Goal: Task Accomplishment & Management: Complete application form

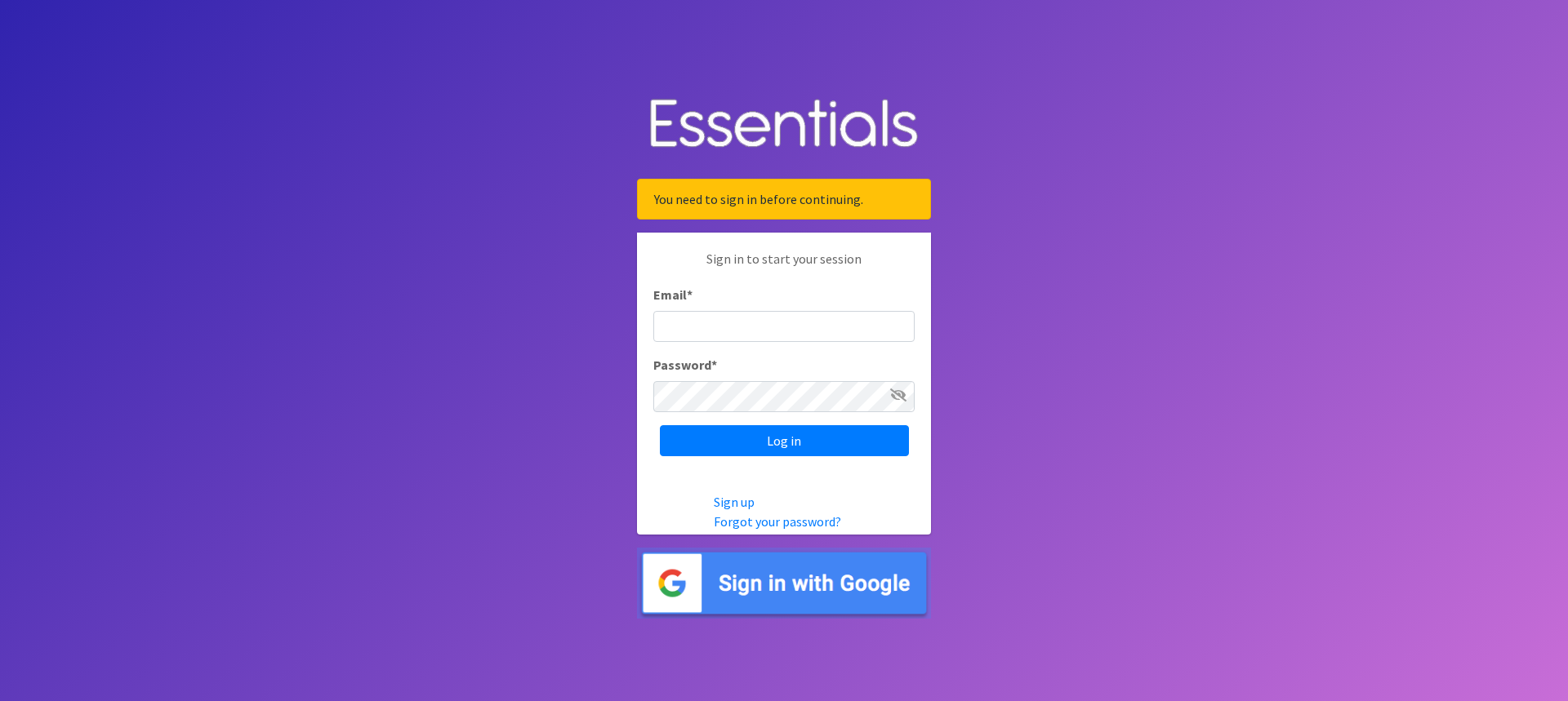
type input "[EMAIL_ADDRESS][DOMAIN_NAME][PERSON_NAME]"
click at [895, 394] on icon at bounding box center [898, 395] width 17 height 13
click at [775, 432] on input "Log in" at bounding box center [785, 440] width 249 height 31
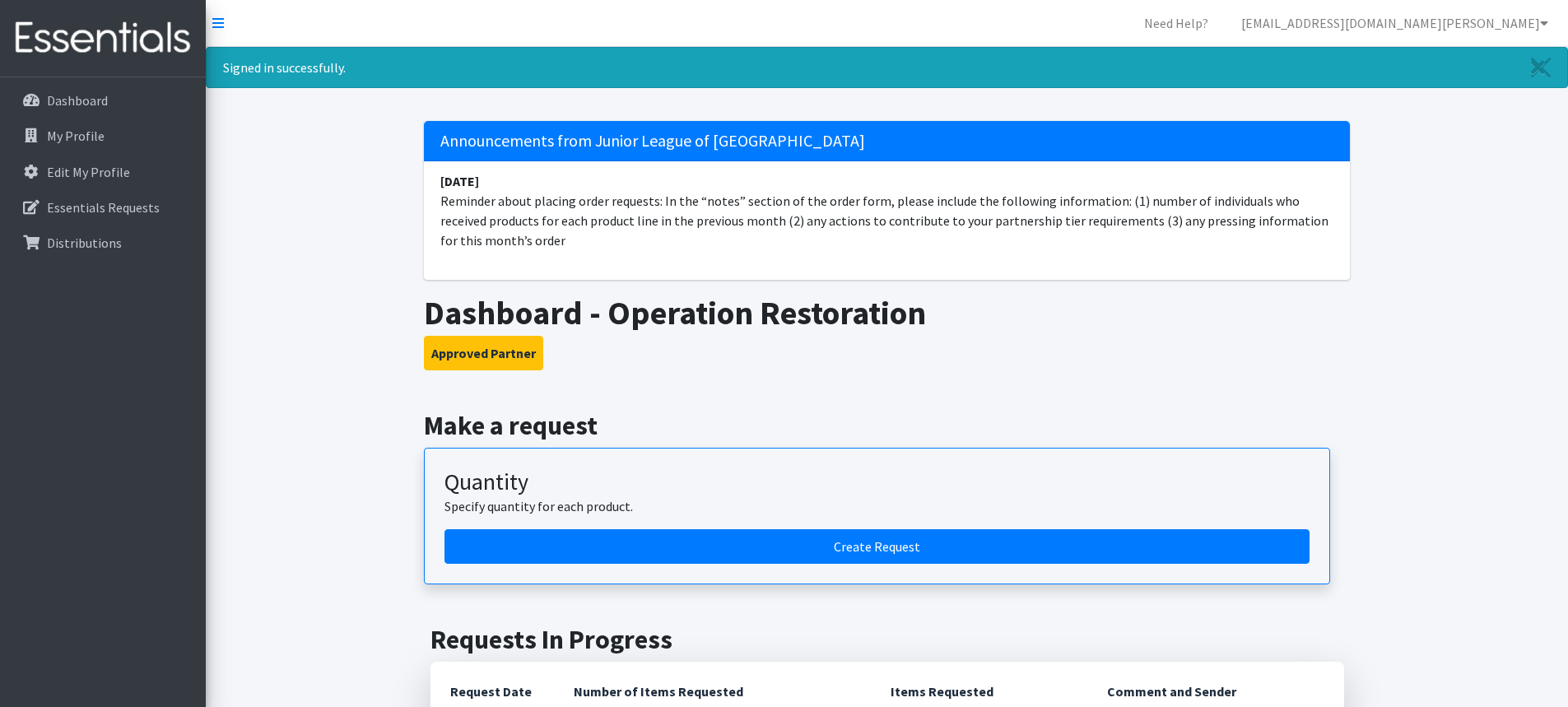
click at [528, 174] on li "January 10 Reminder about placing order requests: In the “notes” section of the…" at bounding box center [887, 211] width 926 height 99
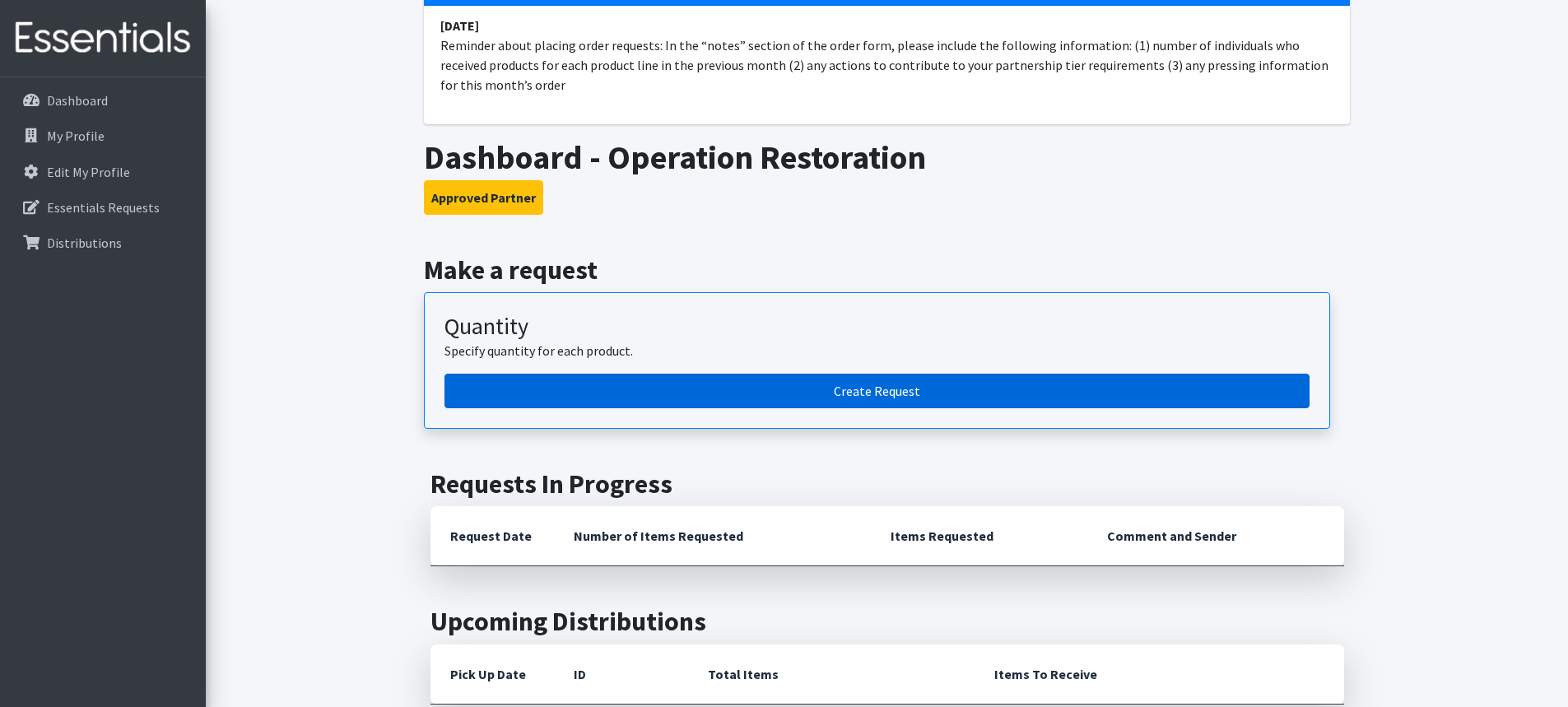
scroll to position [134, 0]
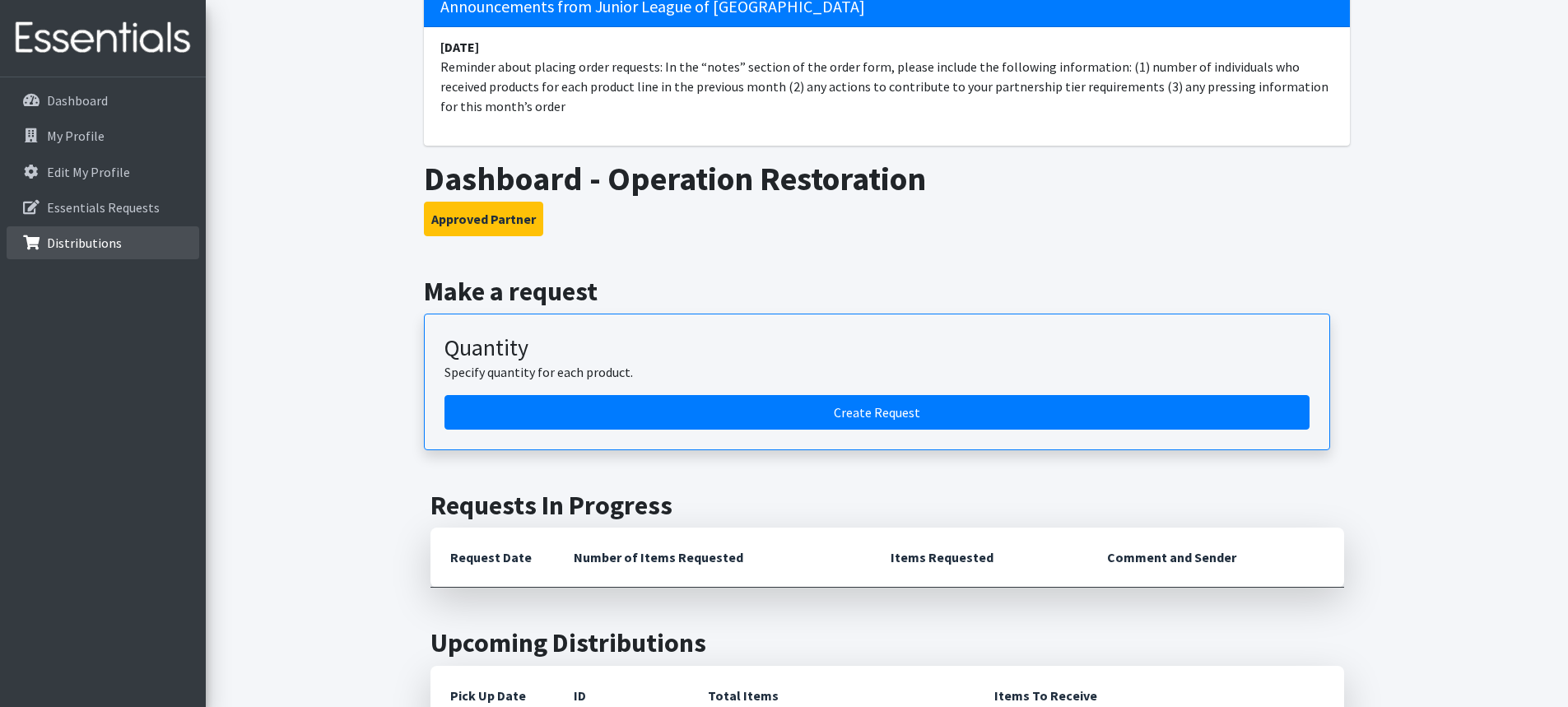
click at [84, 243] on p "Distributions" at bounding box center [84, 242] width 75 height 17
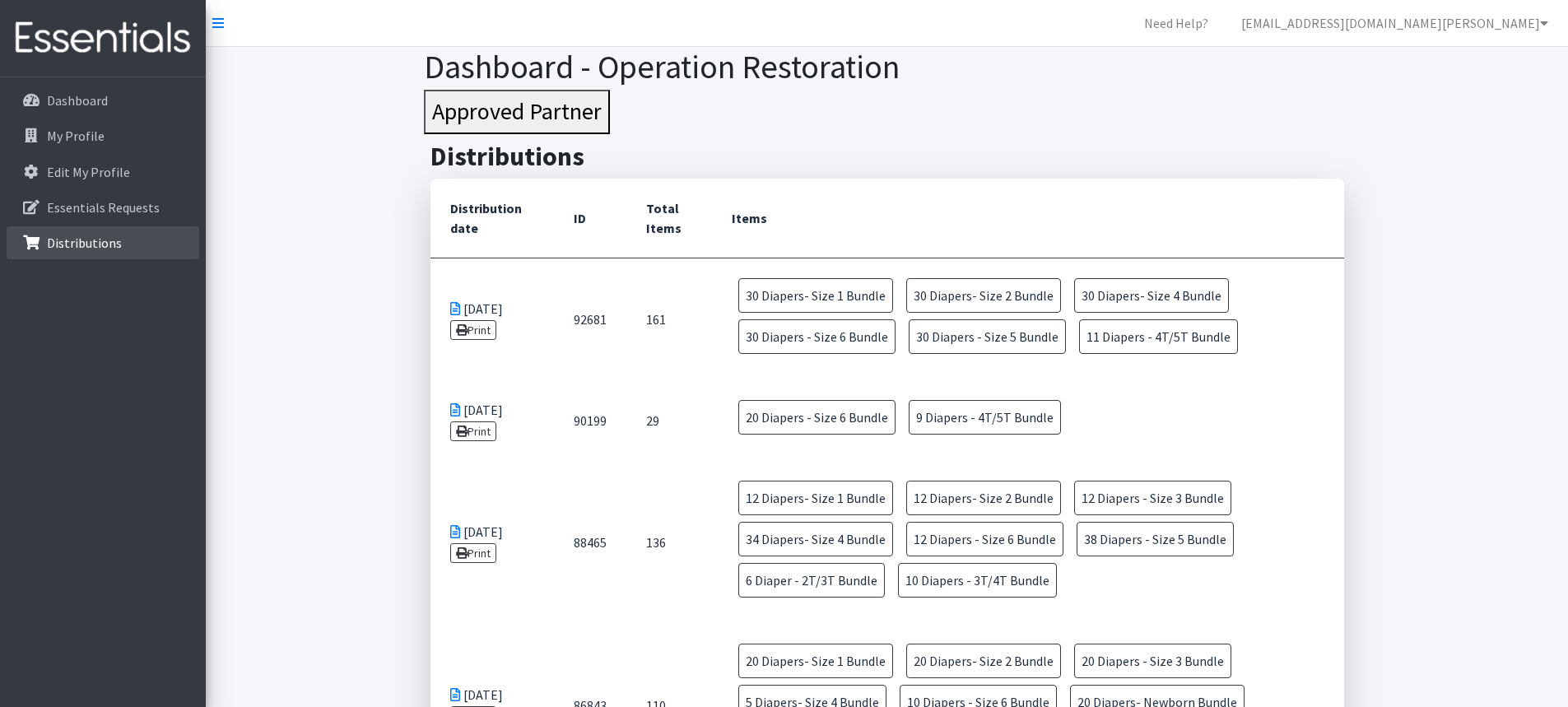
click at [97, 236] on p "Distributions" at bounding box center [84, 242] width 75 height 17
click at [489, 334] on link "Print" at bounding box center [473, 330] width 47 height 19
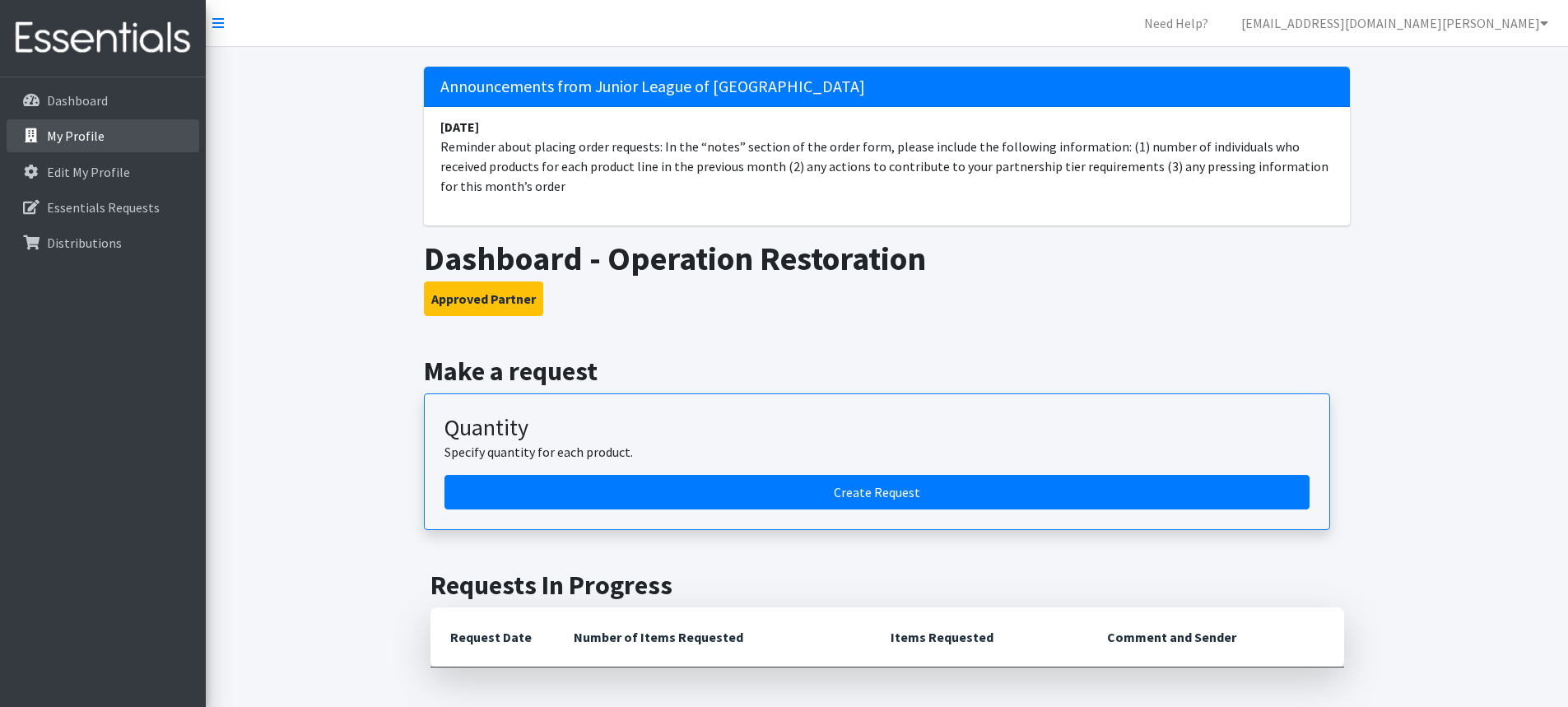
click at [97, 134] on p "My Profile" at bounding box center [75, 135] width 58 height 17
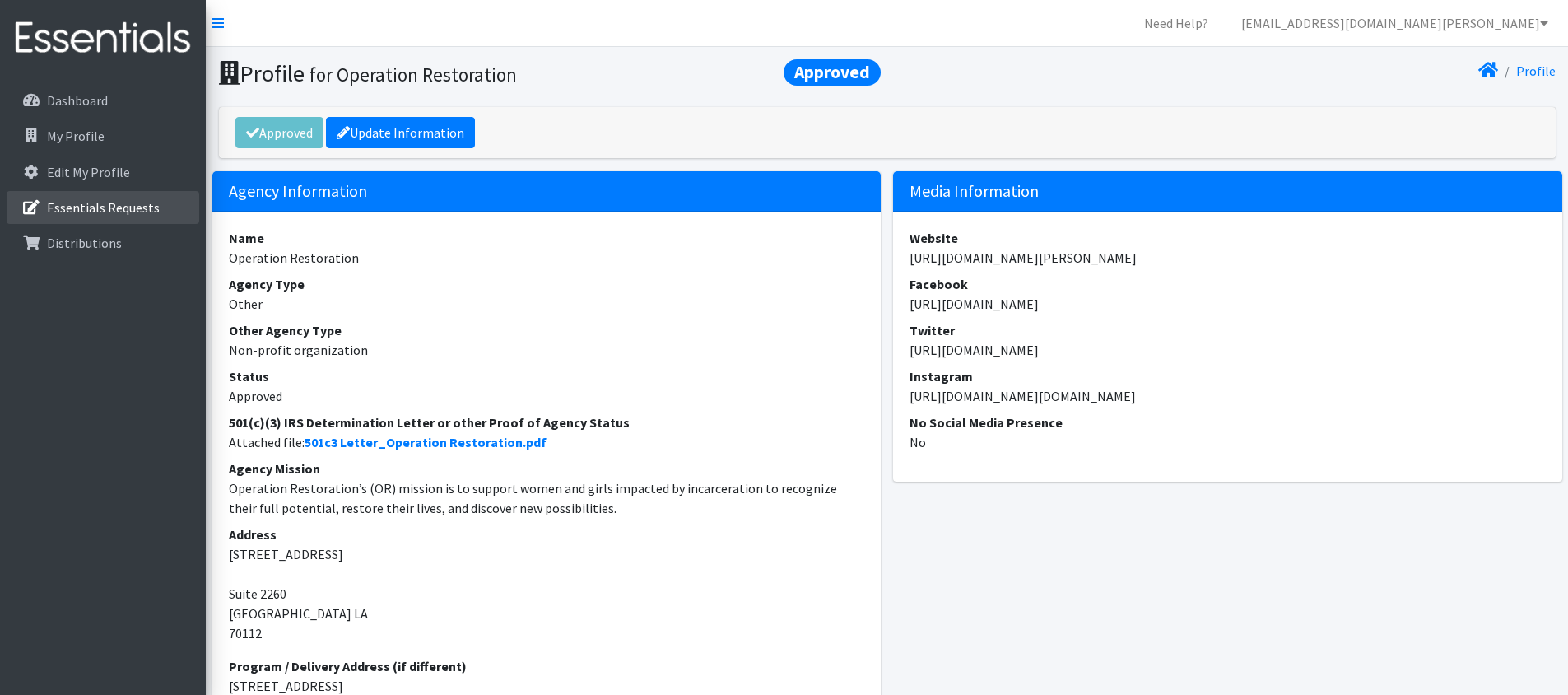
click at [124, 206] on p "Essentials Requests" at bounding box center [103, 207] width 112 height 17
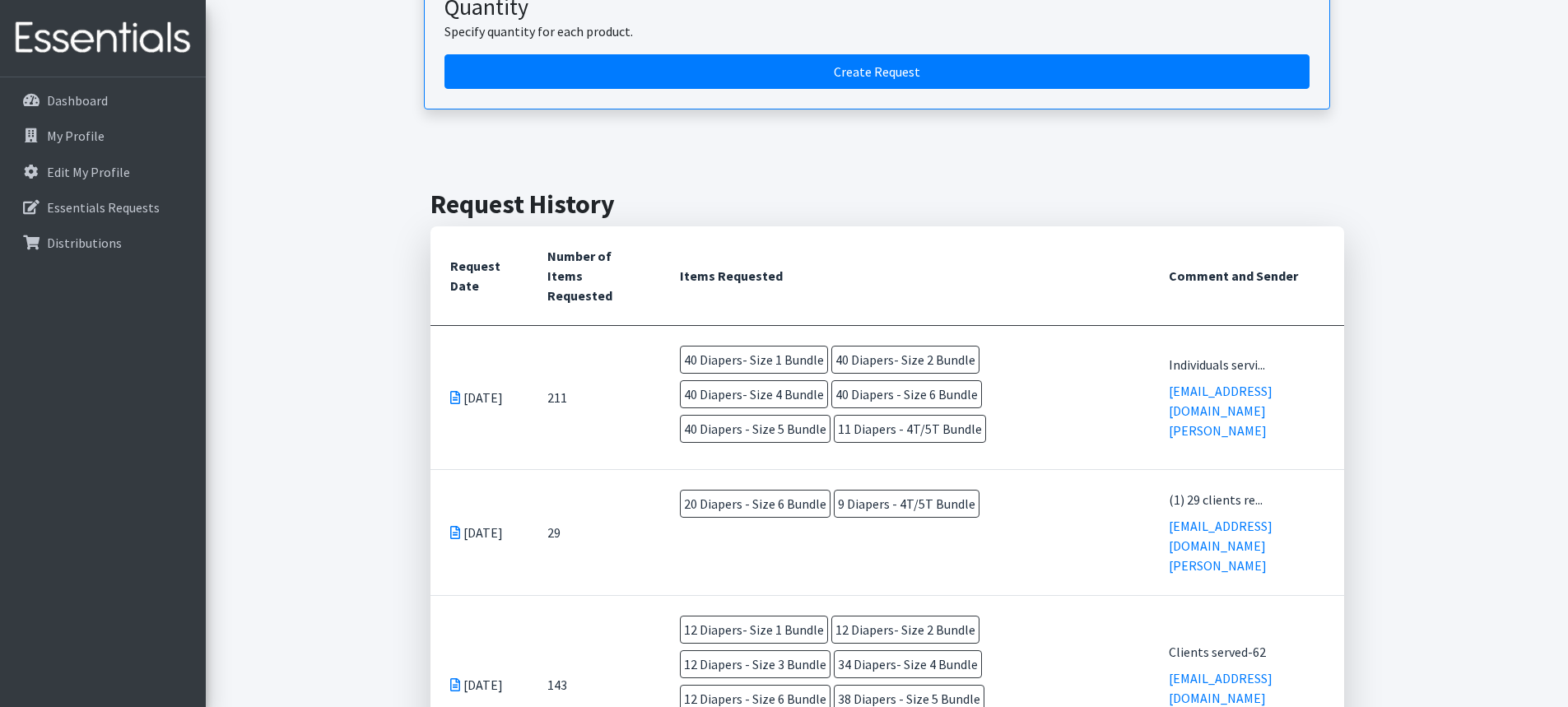
scroll to position [215, 0]
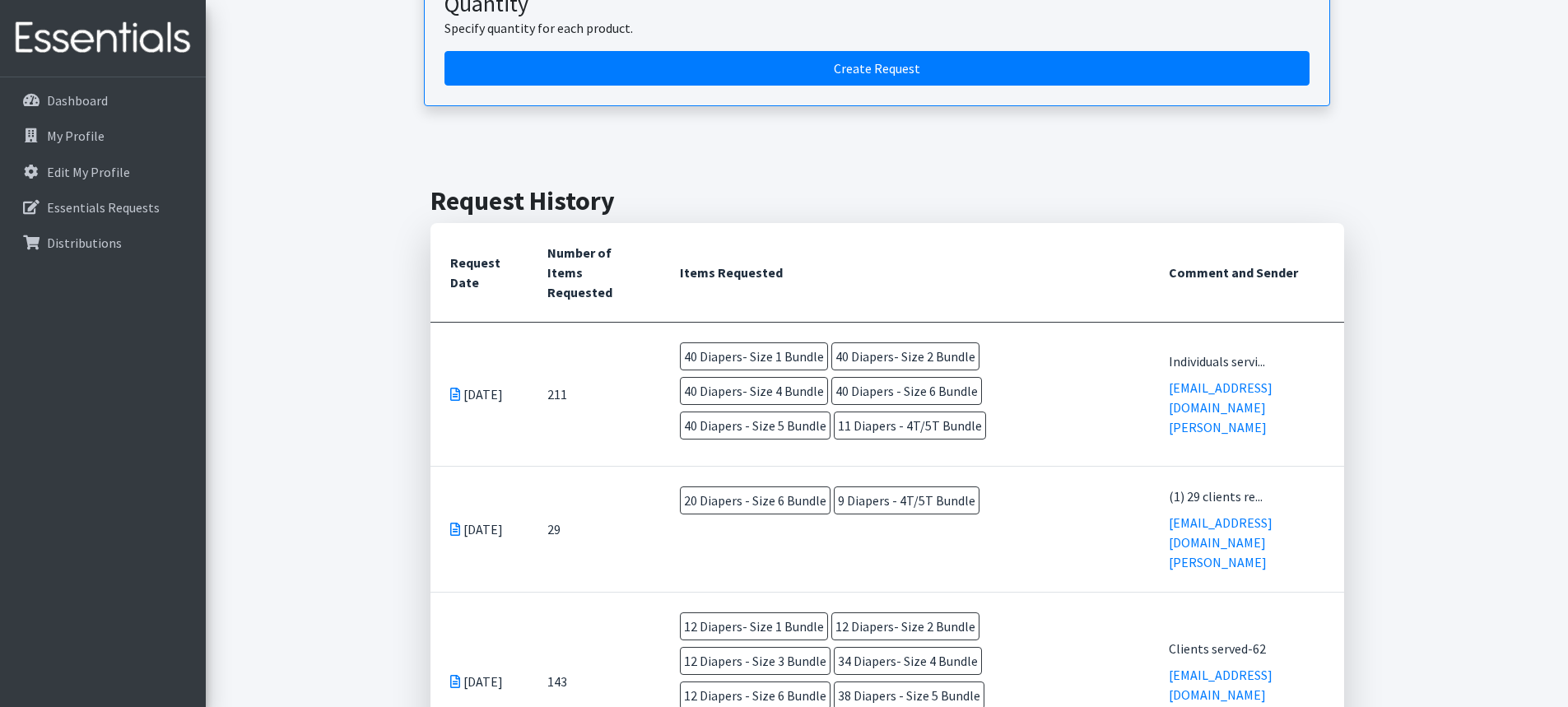
click at [450, 388] on icon at bounding box center [455, 394] width 10 height 13
click at [457, 388] on icon at bounding box center [455, 394] width 10 height 13
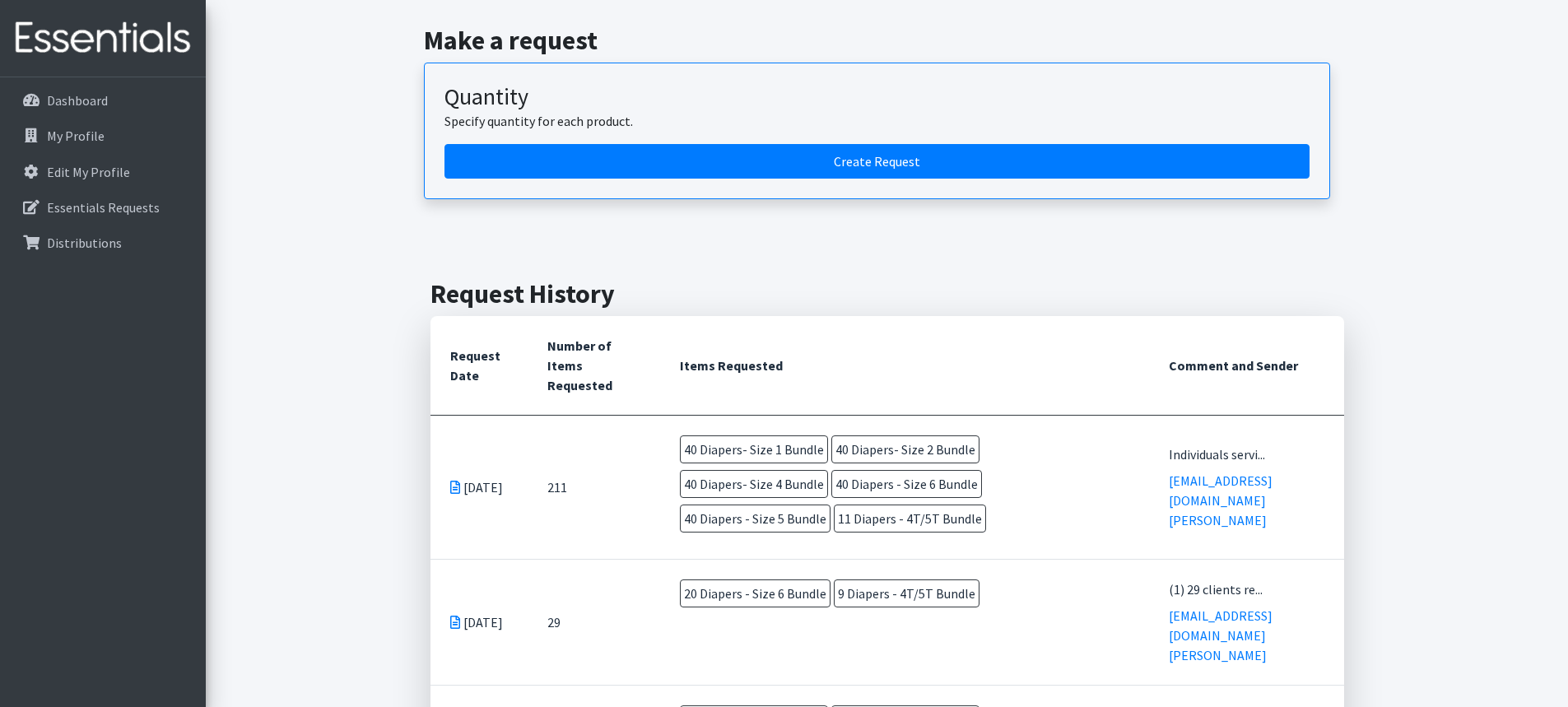
scroll to position [170, 0]
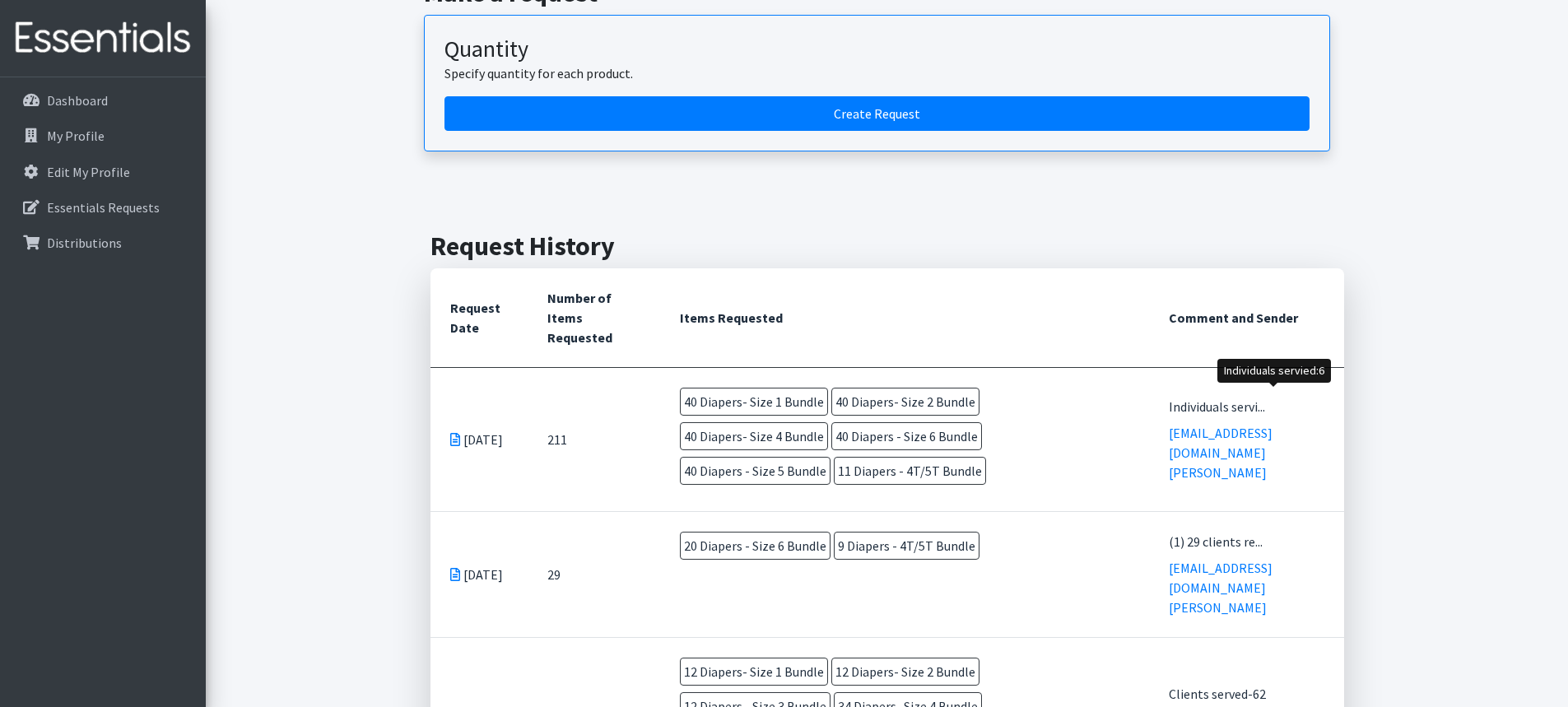
click at [1243, 403] on div "Individuals servi..." at bounding box center [1246, 406] width 155 height 19
click at [912, 393] on span "40 Diapers- Size 2 Bundle" at bounding box center [904, 402] width 148 height 28
drag, startPoint x: 572, startPoint y: 450, endPoint x: 544, endPoint y: 433, distance: 32.8
click at [571, 450] on td "211" at bounding box center [593, 439] width 132 height 144
click at [77, 204] on p "Essentials Requests" at bounding box center [103, 207] width 112 height 17
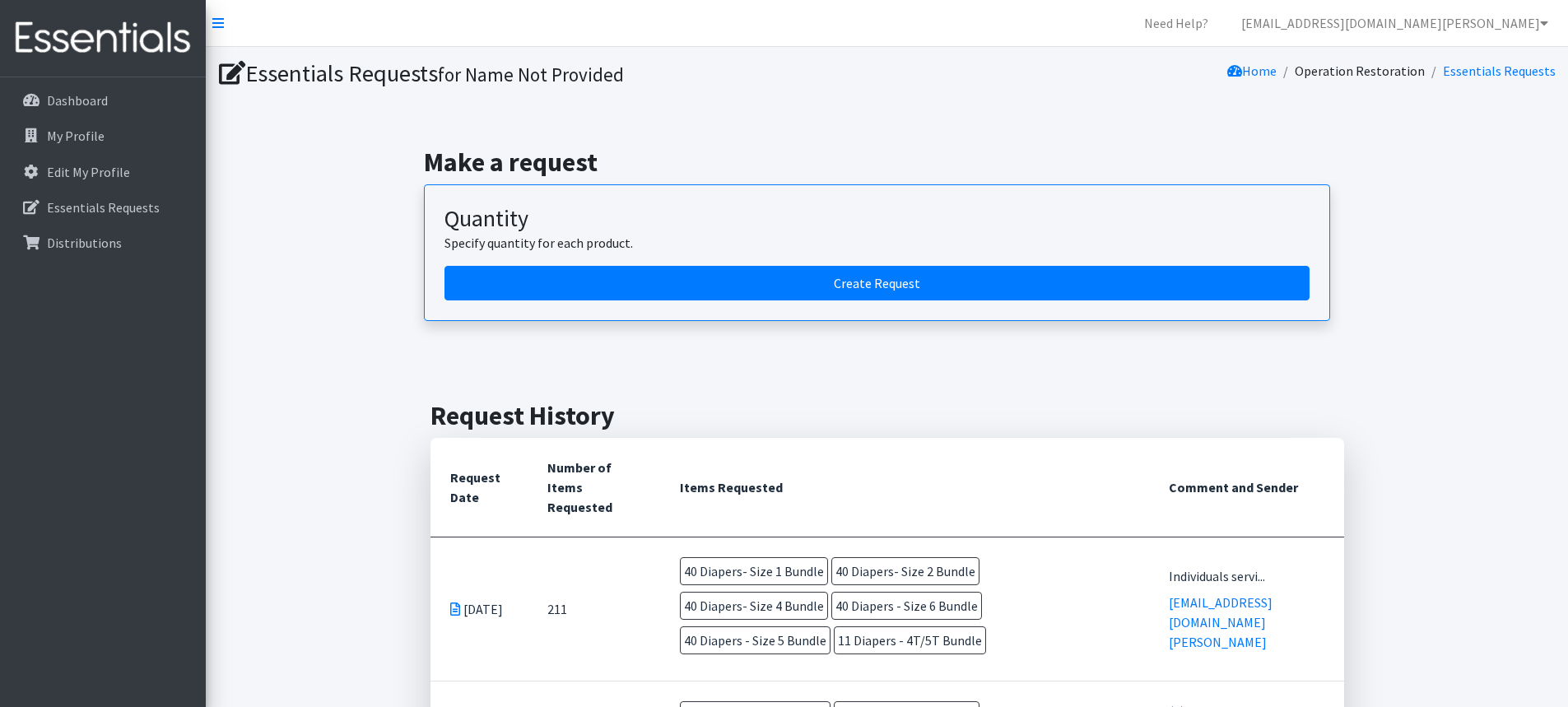
click at [457, 603] on icon at bounding box center [455, 609] width 10 height 13
click at [78, 242] on p "Distributions" at bounding box center [84, 242] width 75 height 17
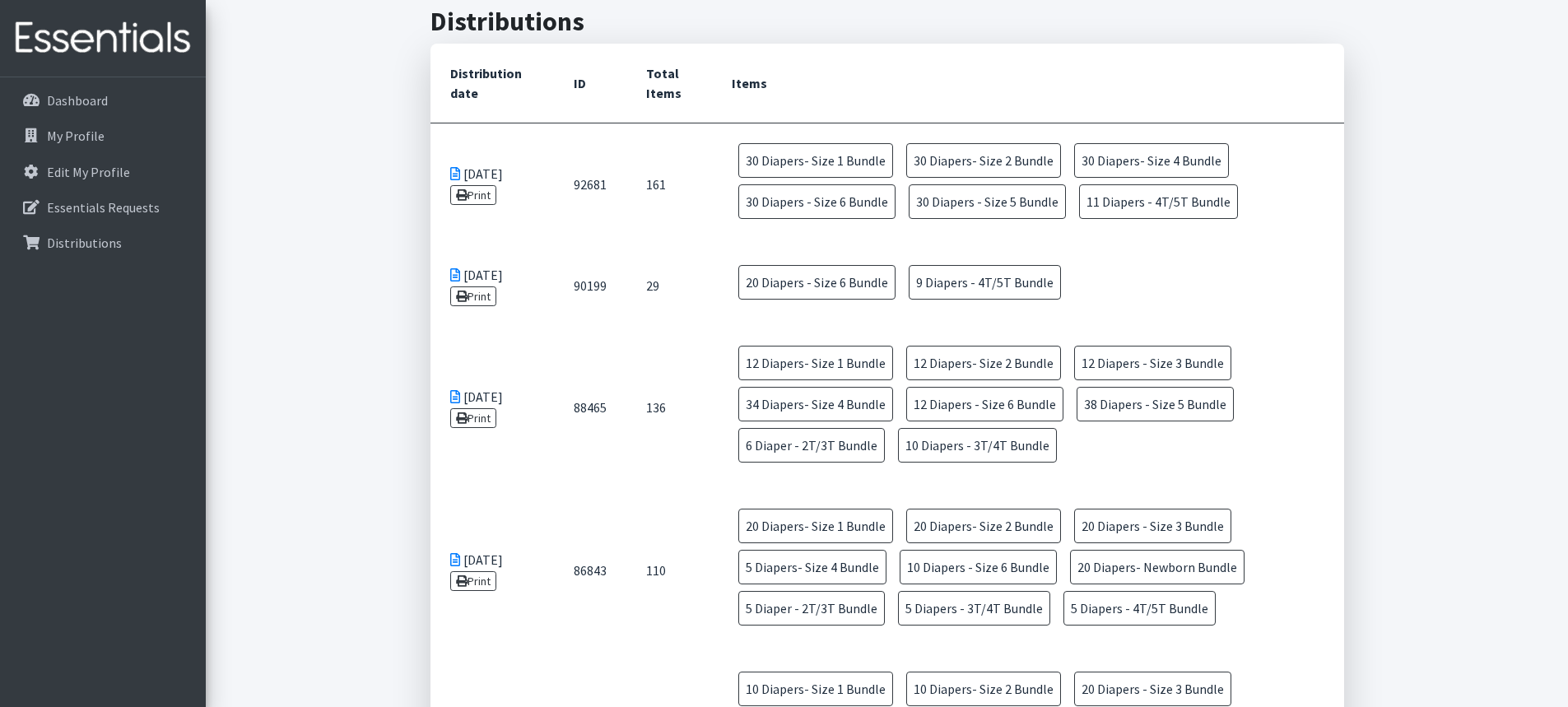
scroll to position [158, 0]
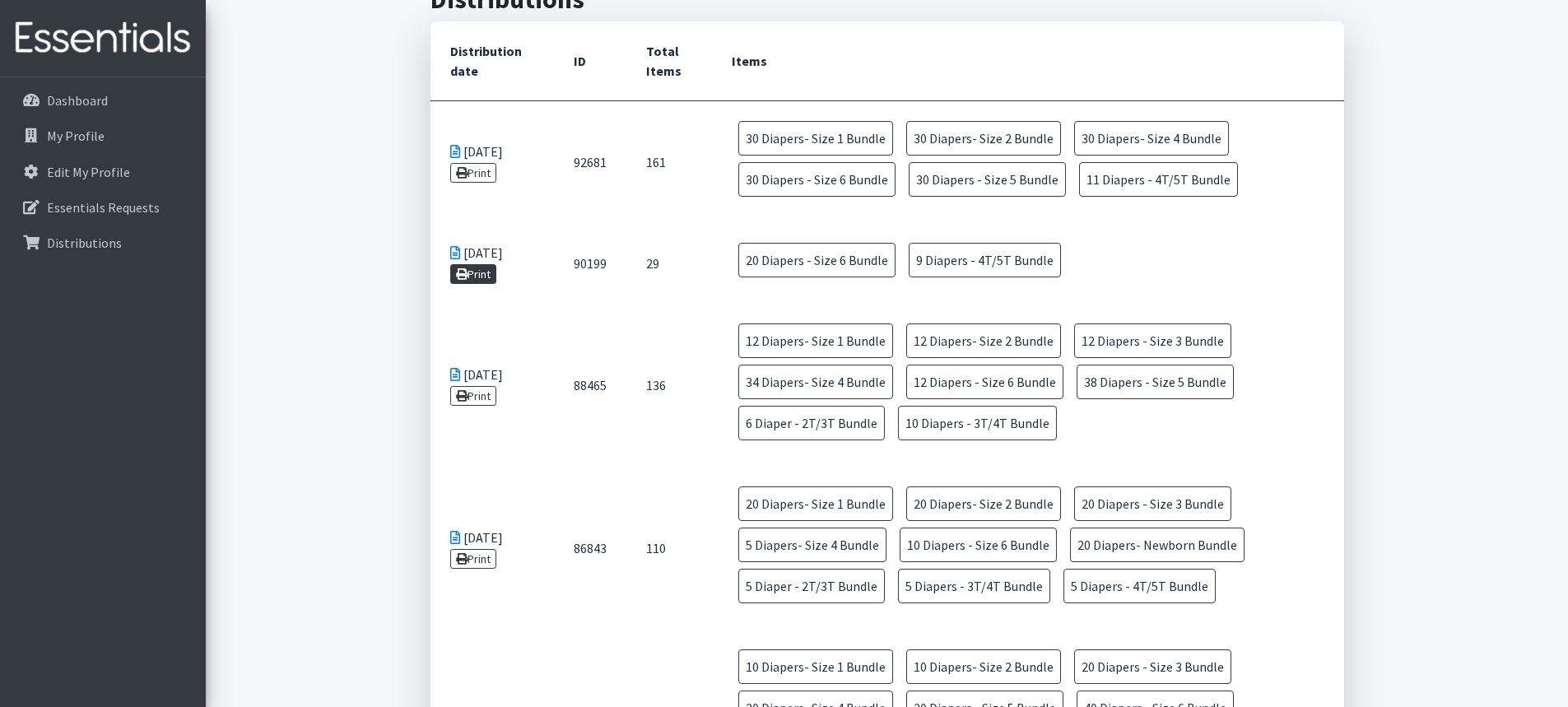
click at [478, 273] on link "Print" at bounding box center [473, 274] width 47 height 19
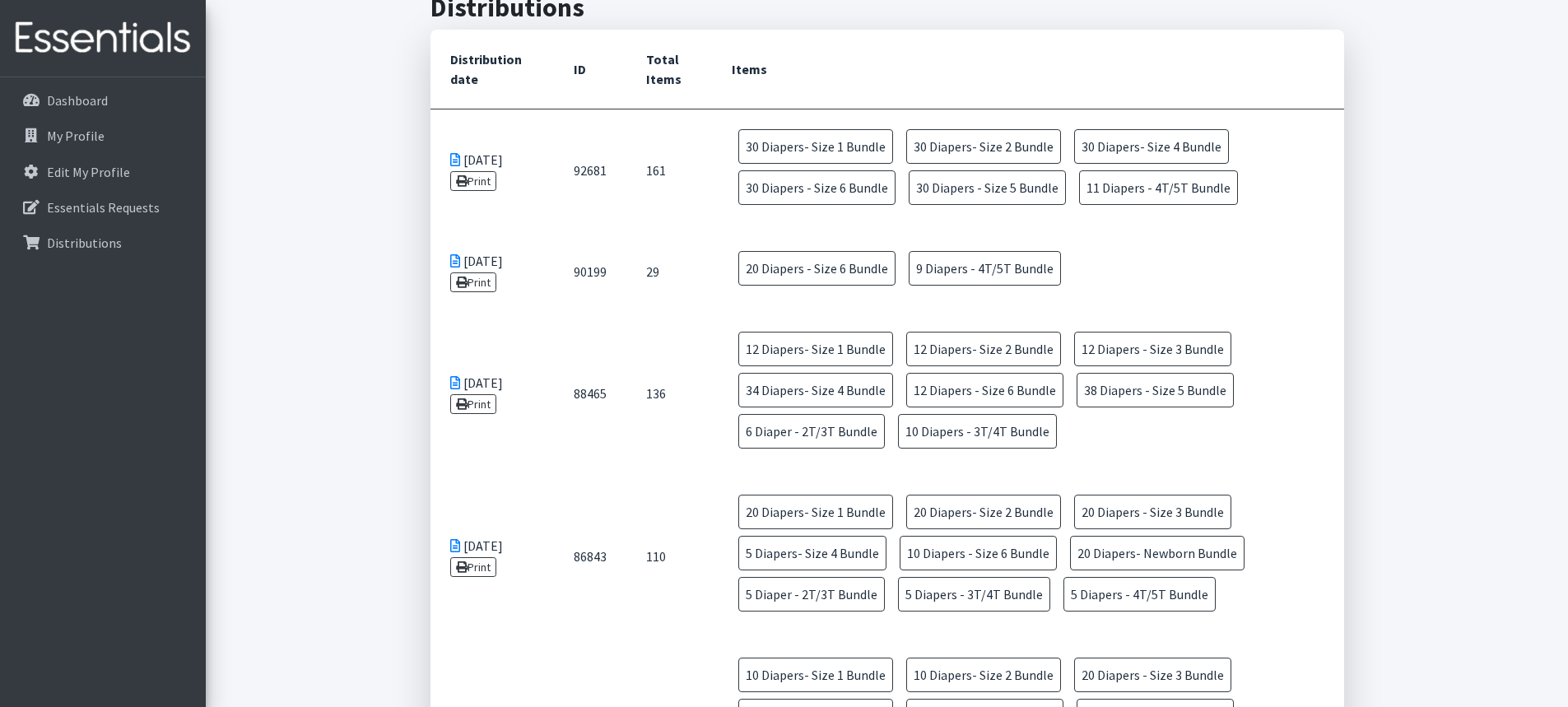
scroll to position [0, 0]
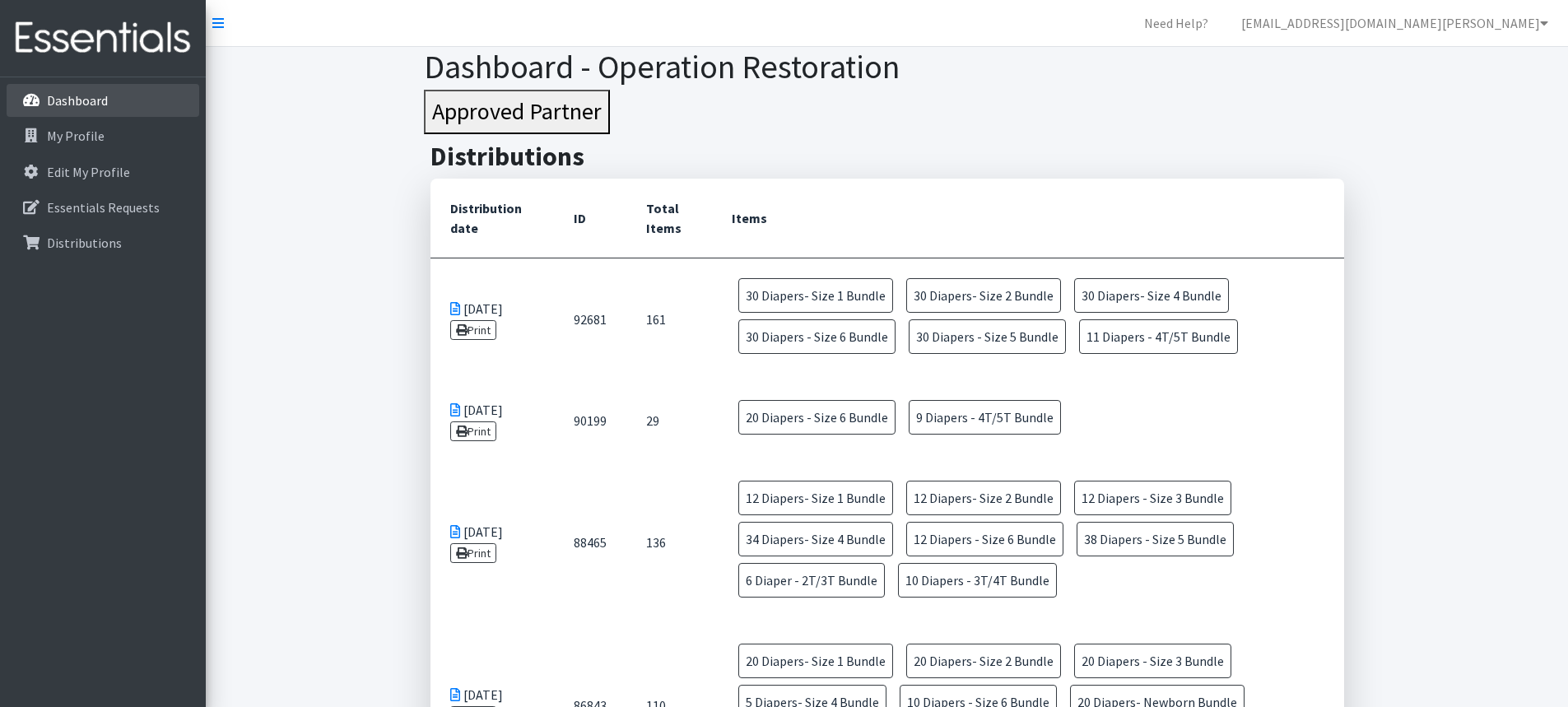
click at [77, 91] on link "Dashboard" at bounding box center [103, 100] width 193 height 33
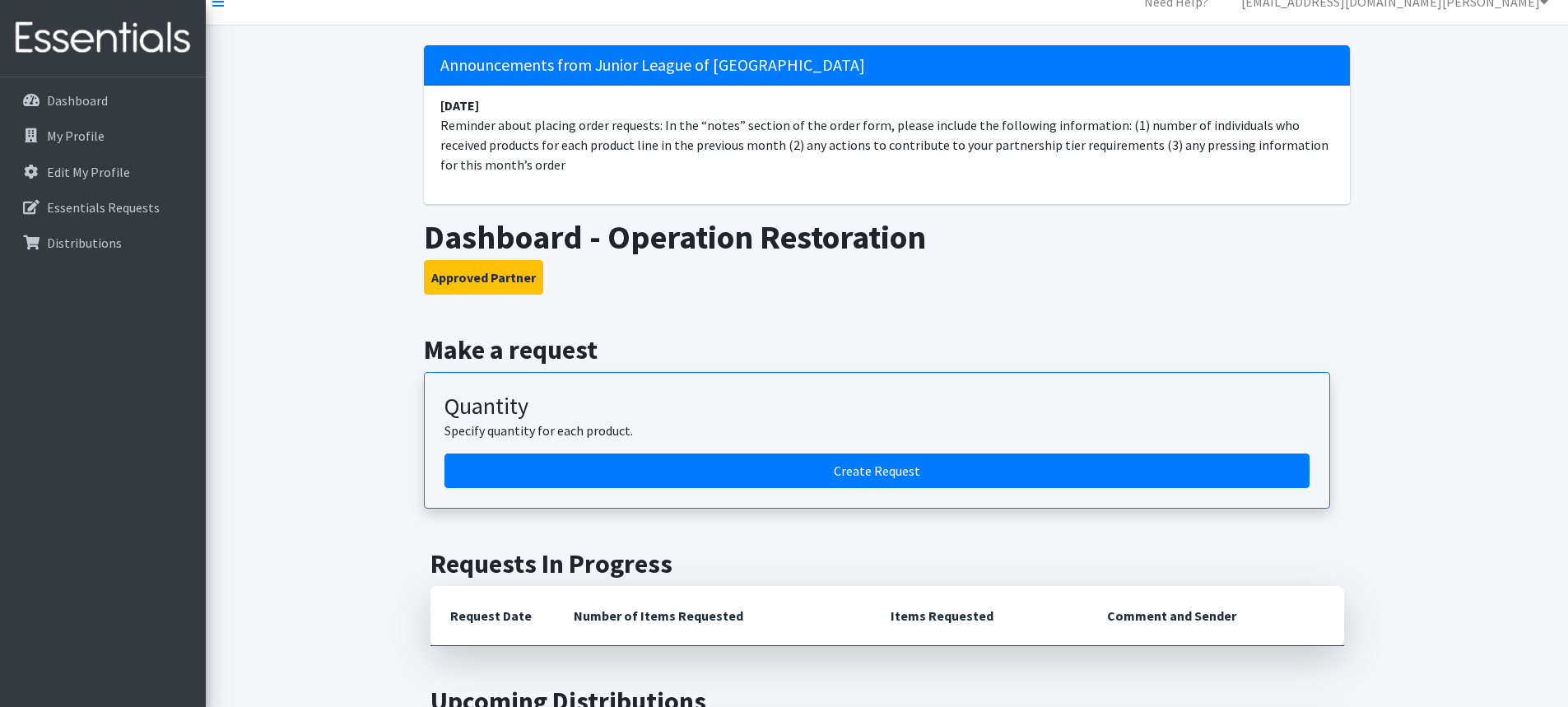
scroll to position [18, 0]
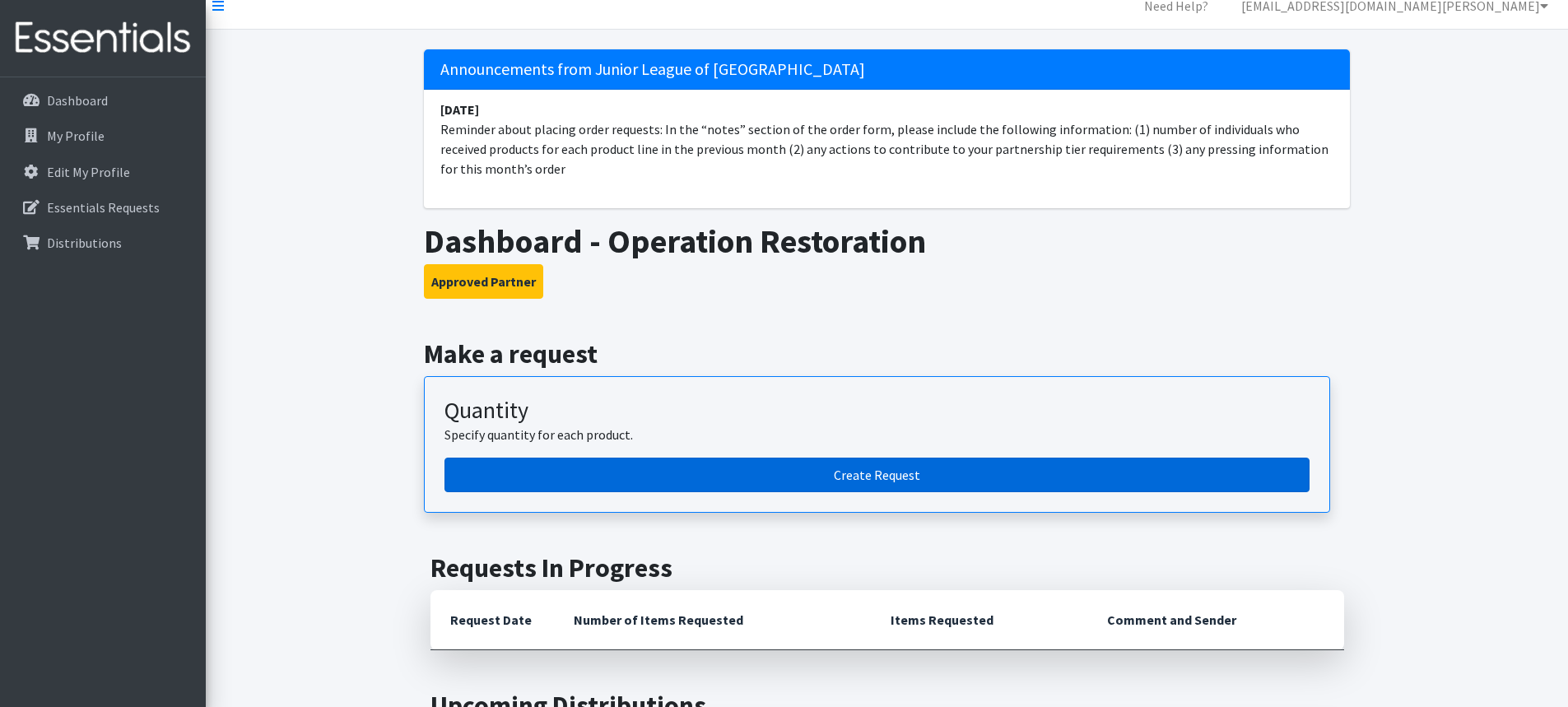
click at [642, 461] on link "Create Request" at bounding box center [877, 474] width 865 height 35
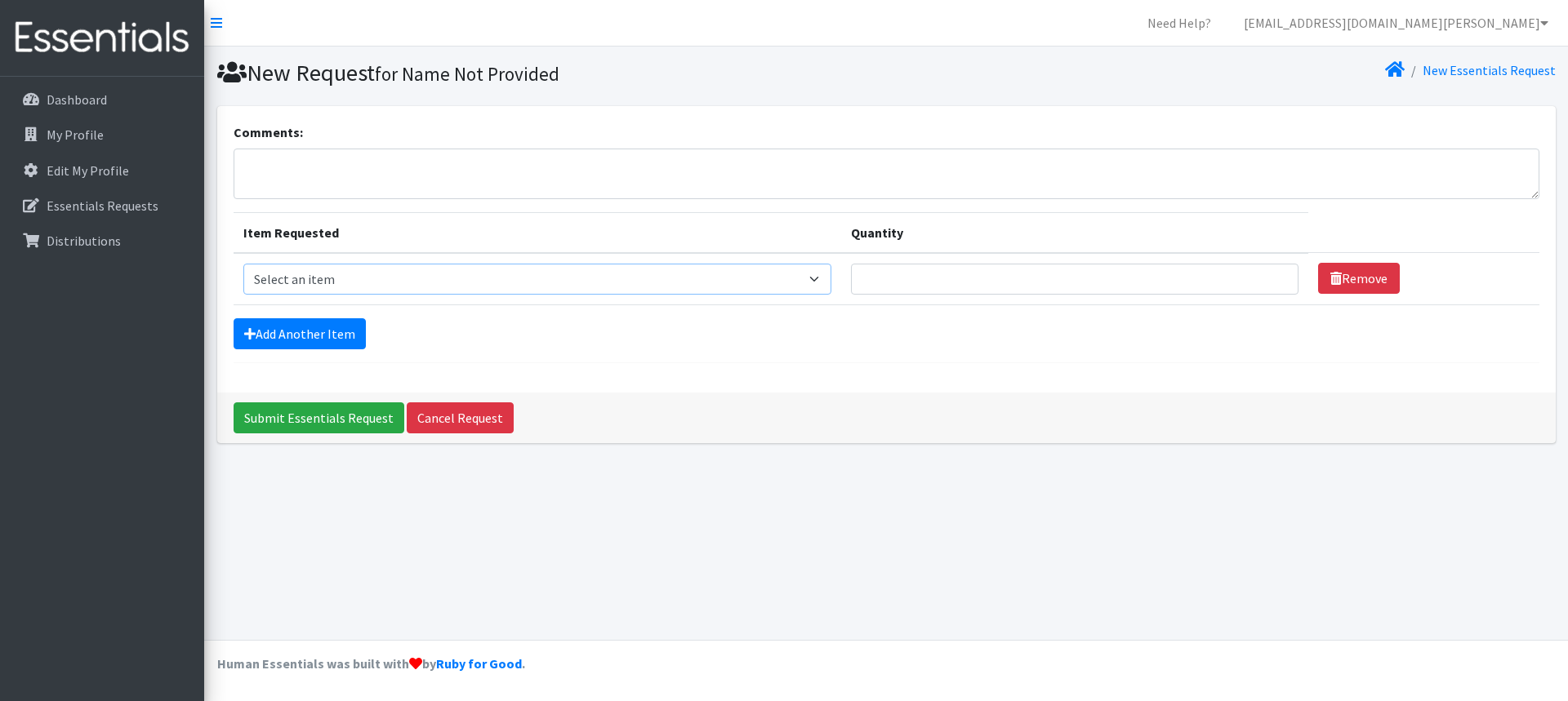
click at [816, 268] on select "Select an item Diaper - 2T/3T Bundle Diapers - 3T/4T Bundle Diapers - 4T/5T Bun…" at bounding box center [537, 278] width 589 height 31
click at [815, 267] on select "Select an item Diaper - 2T/3T Bundle Diapers - 3T/4T Bundle Diapers - 4T/5T Bun…" at bounding box center [537, 278] width 589 height 31
click at [296, 283] on select "Select an item Diaper - 2T/3T Bundle Diapers - 3T/4T Bundle Diapers - 4T/5T Bun…" at bounding box center [537, 278] width 589 height 31
drag, startPoint x: 1010, startPoint y: 352, endPoint x: 1052, endPoint y: 263, distance: 98.4
click at [1010, 347] on form "Comments: Item Requested Quantity Item Requested Select an item Diaper - 2T/3T …" at bounding box center [886, 243] width 1305 height 240
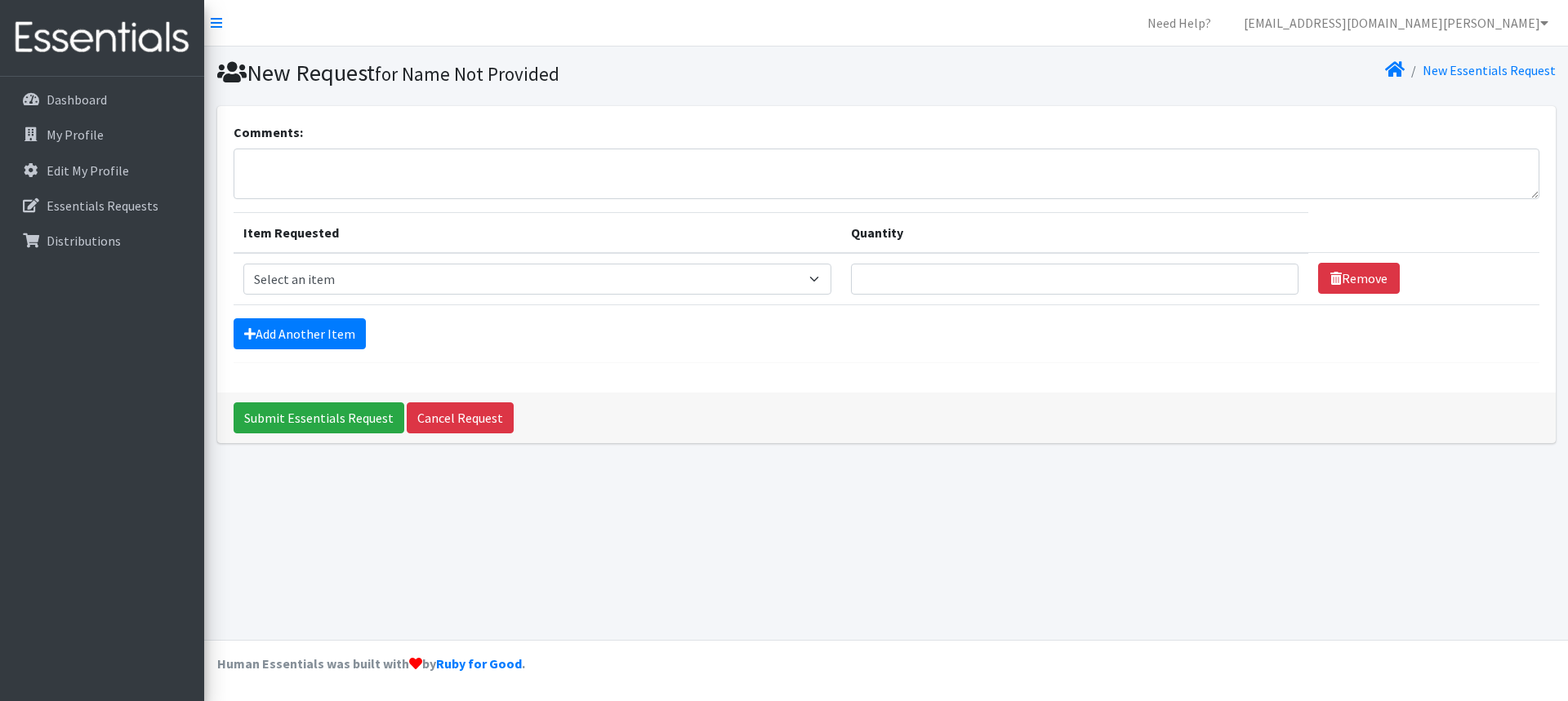
click at [1054, 262] on td "Quantity" at bounding box center [1075, 279] width 467 height 53
click at [1040, 286] on input "Quantity" at bounding box center [1075, 278] width 448 height 31
click at [831, 158] on textarea "Comments:" at bounding box center [886, 174] width 1305 height 51
click at [661, 268] on select "Select an item Diaper - 2T/3T Bundle Diapers - 3T/4T Bundle Diapers - 4T/5T Bun…" at bounding box center [537, 278] width 589 height 31
click at [1011, 363] on div "Comments: Item Requested Quantity Item Requested Select an item Diaper - 2T/3T …" at bounding box center [886, 249] width 1339 height 286
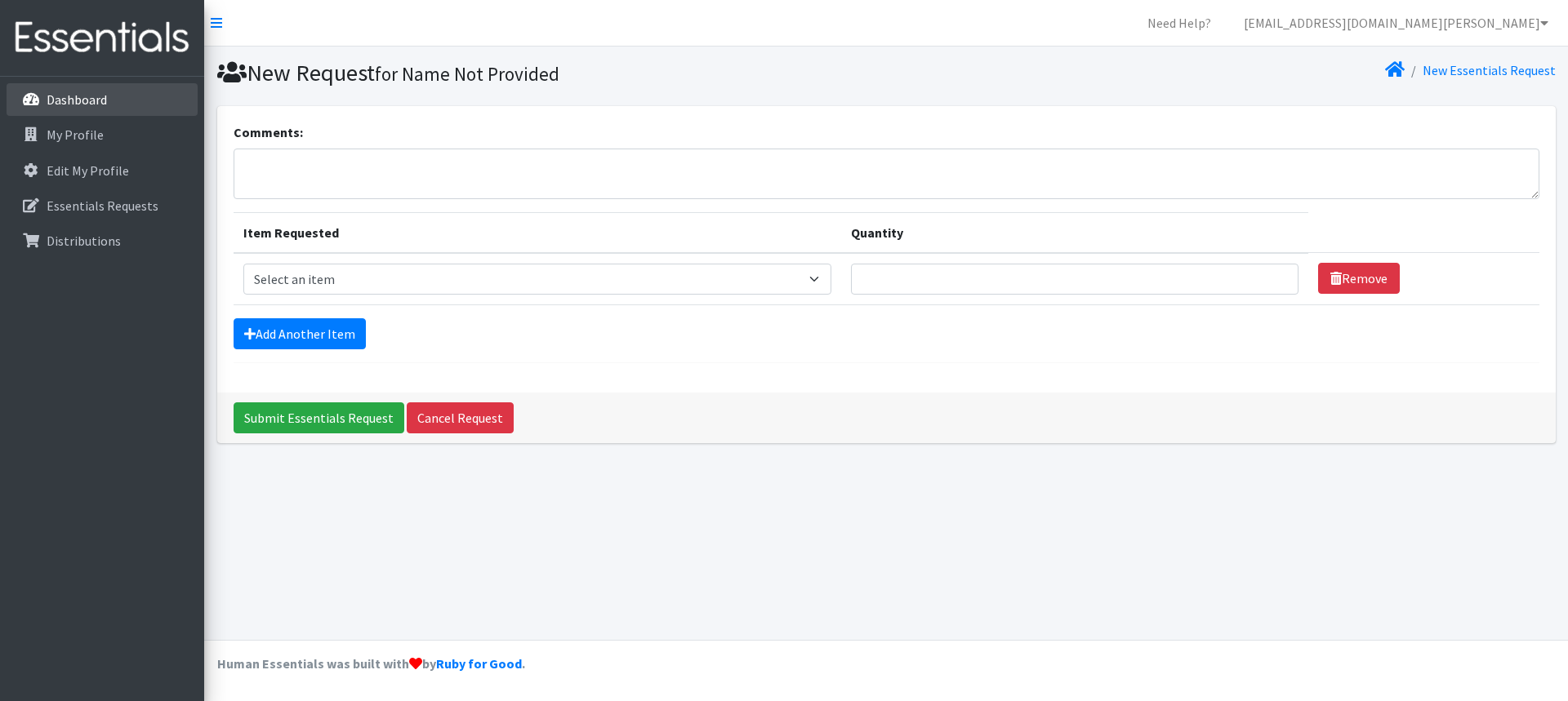
click at [119, 97] on link "Dashboard" at bounding box center [102, 99] width 191 height 32
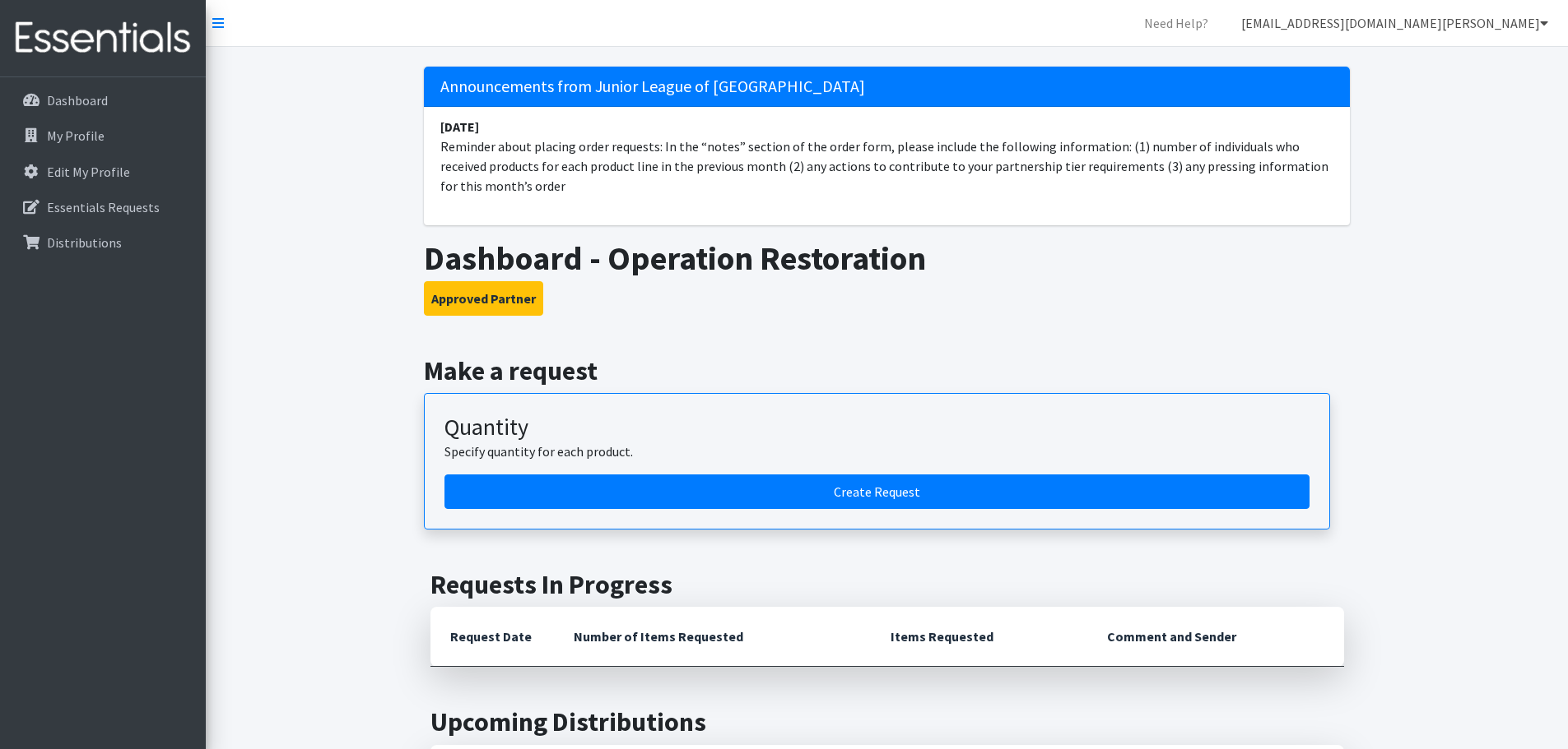
click at [1518, 29] on link "[EMAIL_ADDRESS][DOMAIN_NAME][PERSON_NAME]" at bounding box center [1395, 22] width 334 height 33
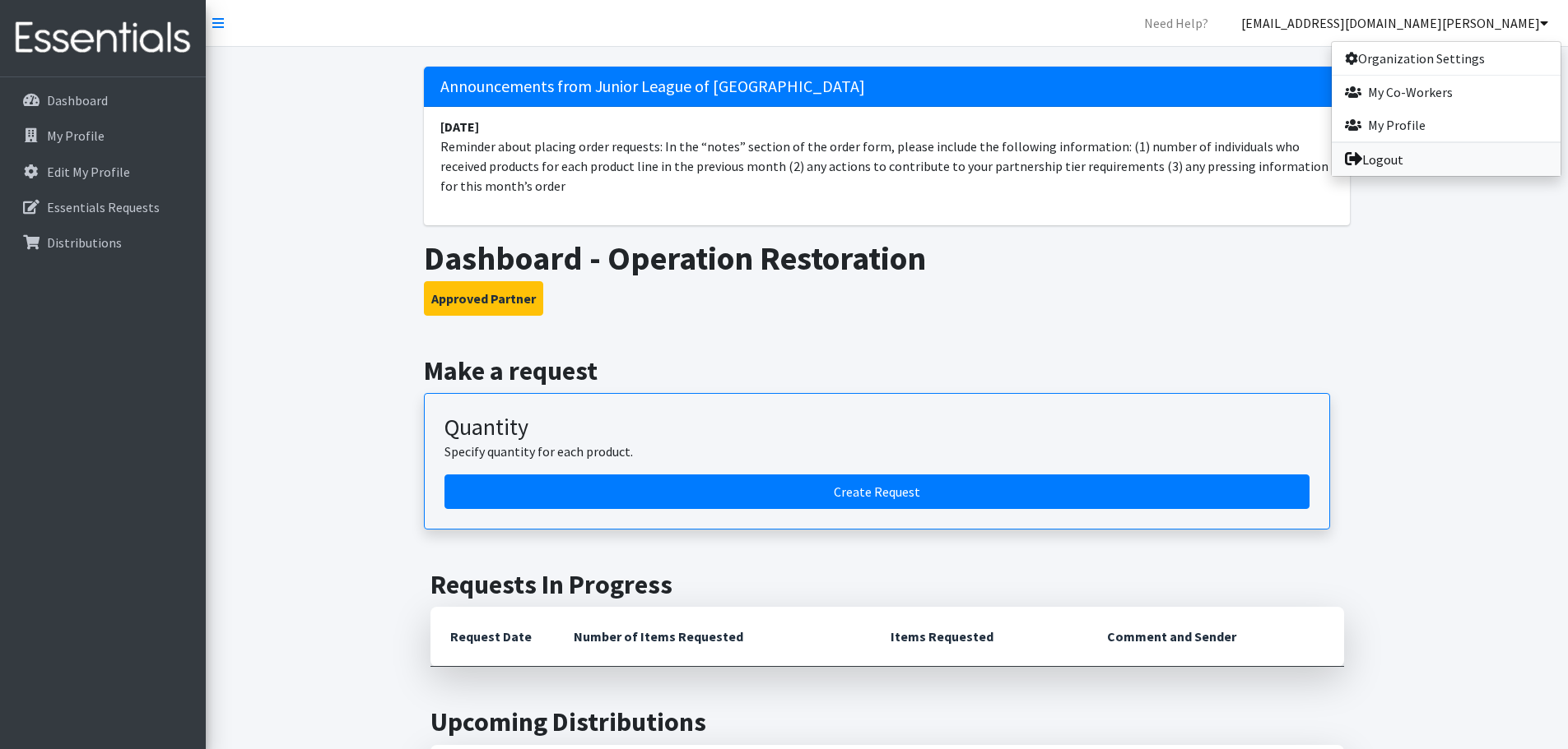
click at [1380, 160] on link "Logout" at bounding box center [1446, 159] width 229 height 33
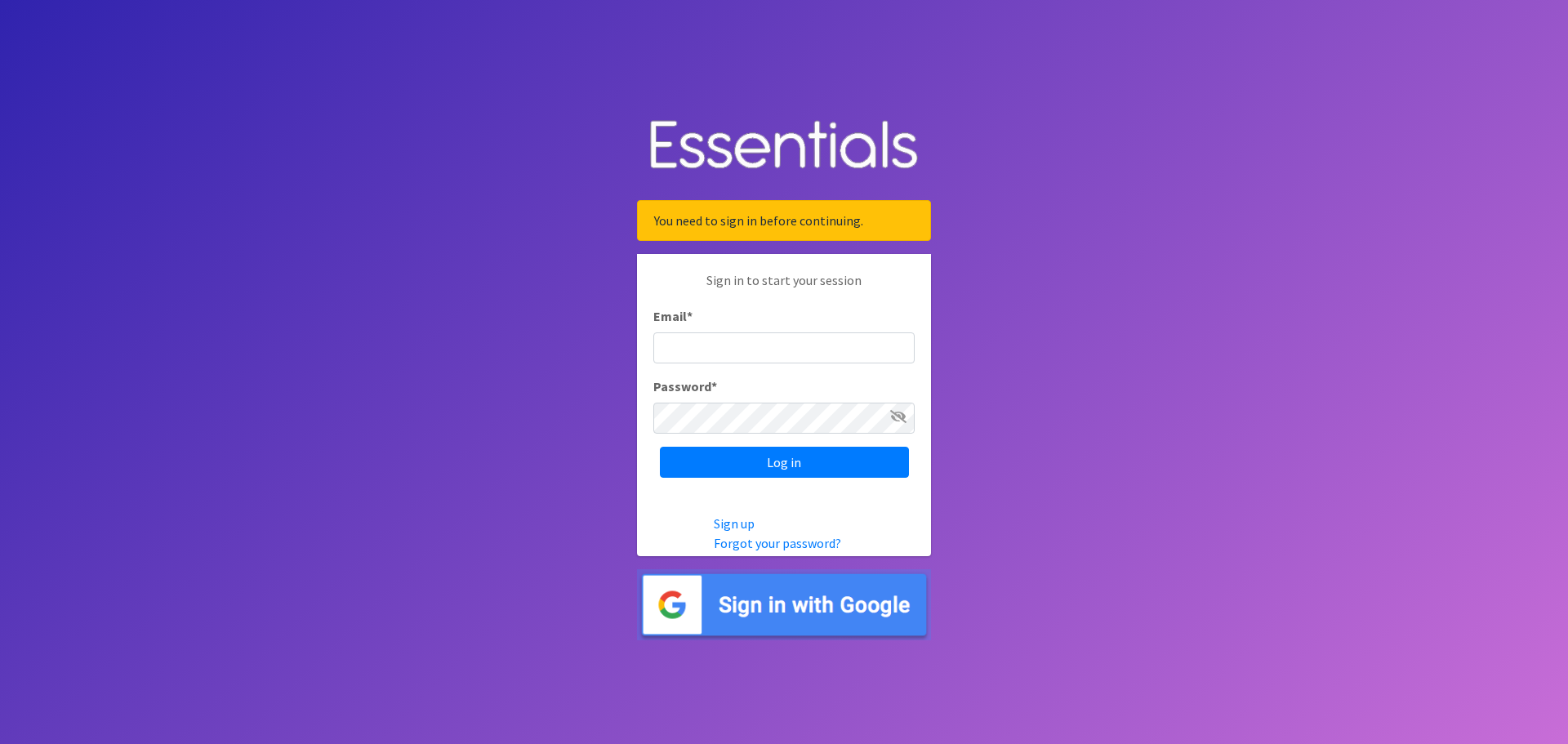
type input "[EMAIL_ADDRESS][DOMAIN_NAME][PERSON_NAME]"
click at [895, 416] on icon at bounding box center [898, 416] width 17 height 13
click at [834, 460] on input "Log in" at bounding box center [785, 462] width 249 height 31
